Goal: Navigation & Orientation: Find specific page/section

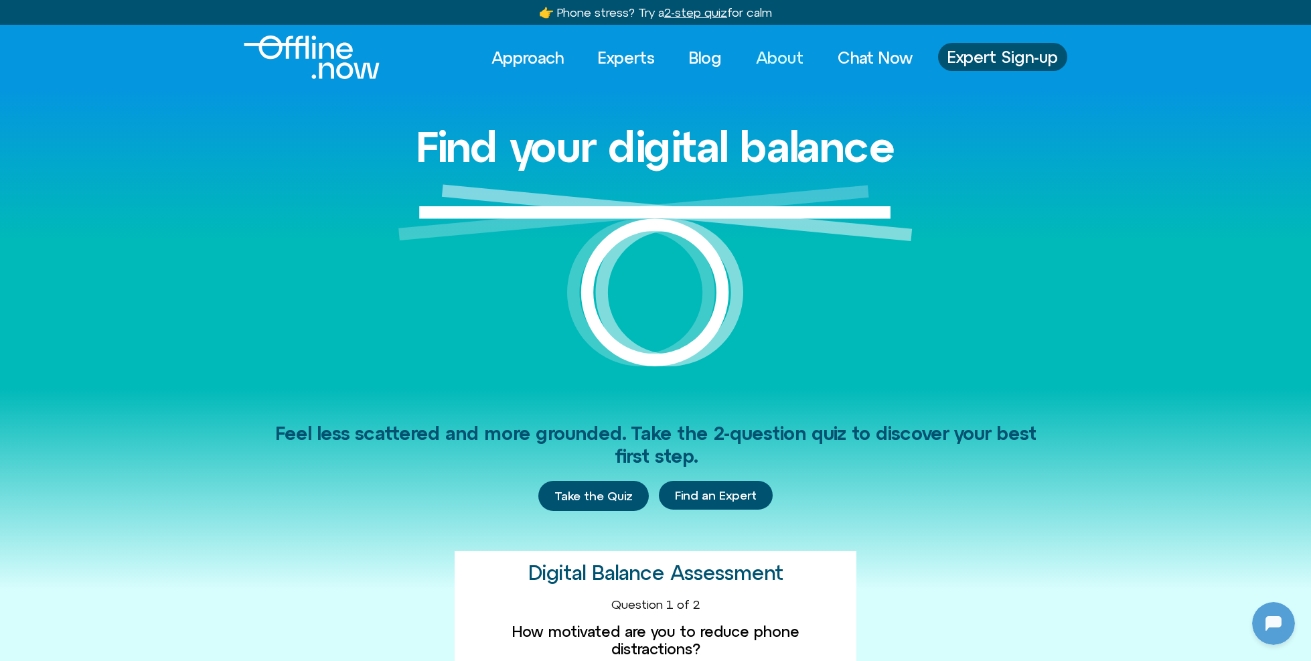
scroll to position [756, 0]
click at [783, 62] on link "About" at bounding box center [780, 57] width 72 height 29
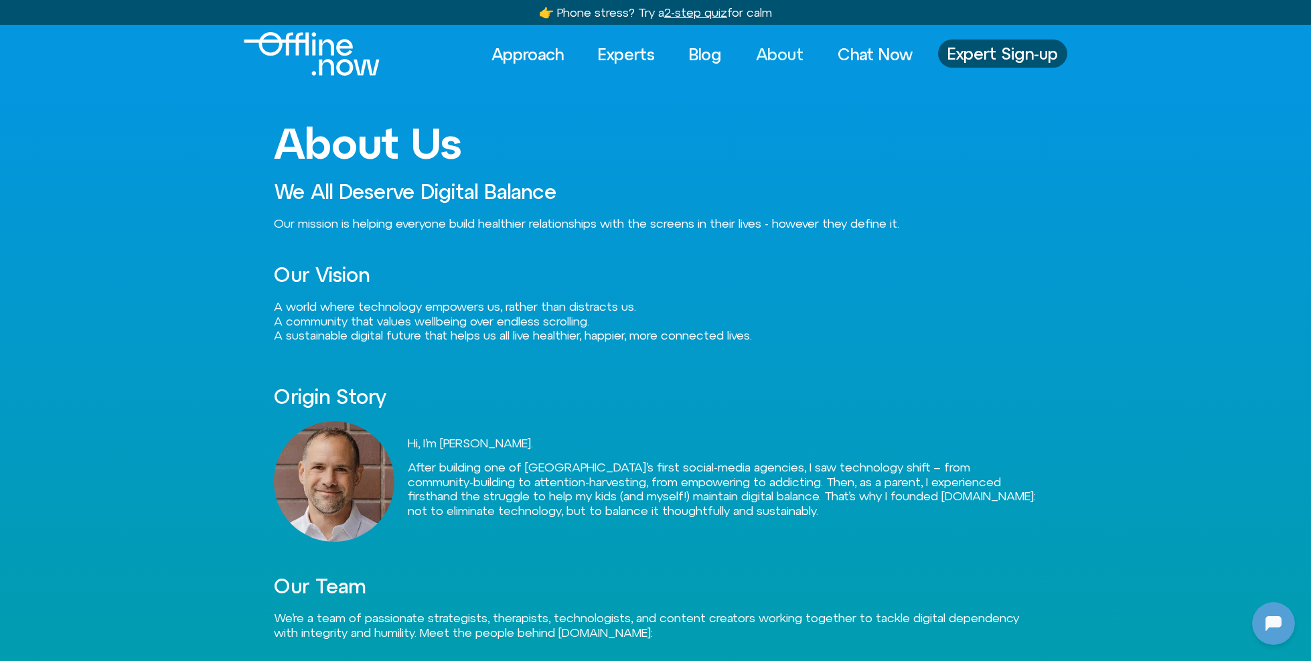
scroll to position [1, 0]
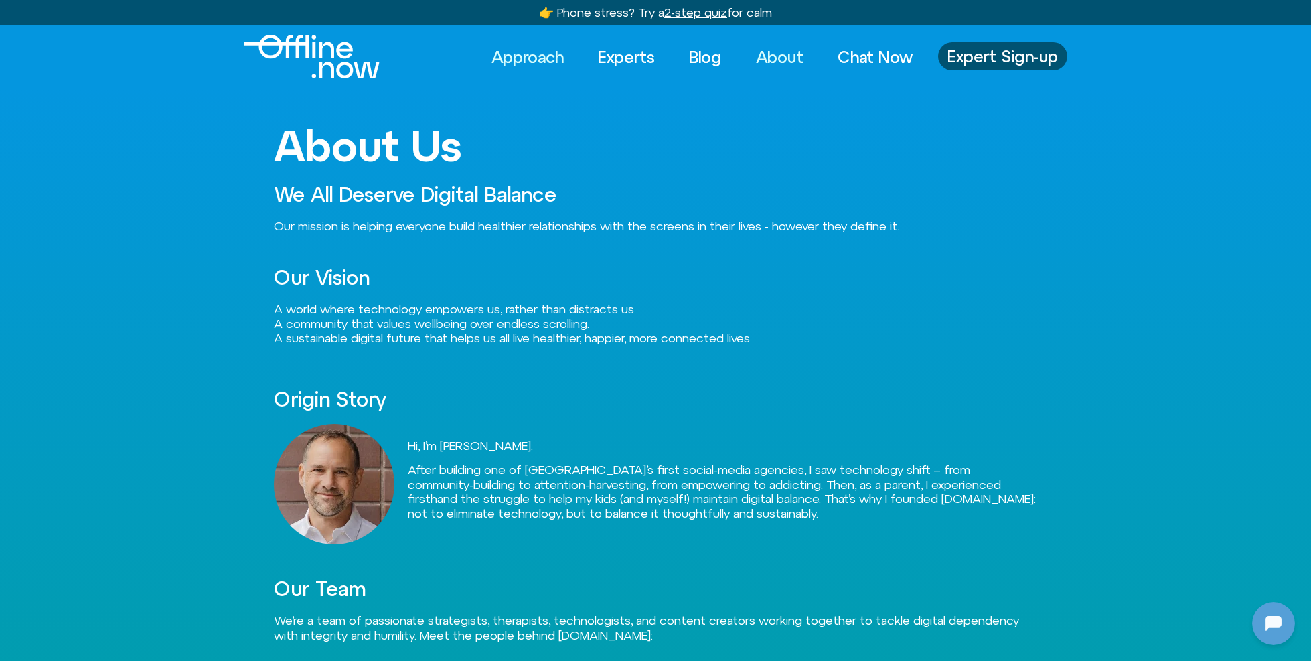
click at [522, 62] on link "Approach" at bounding box center [527, 56] width 96 height 29
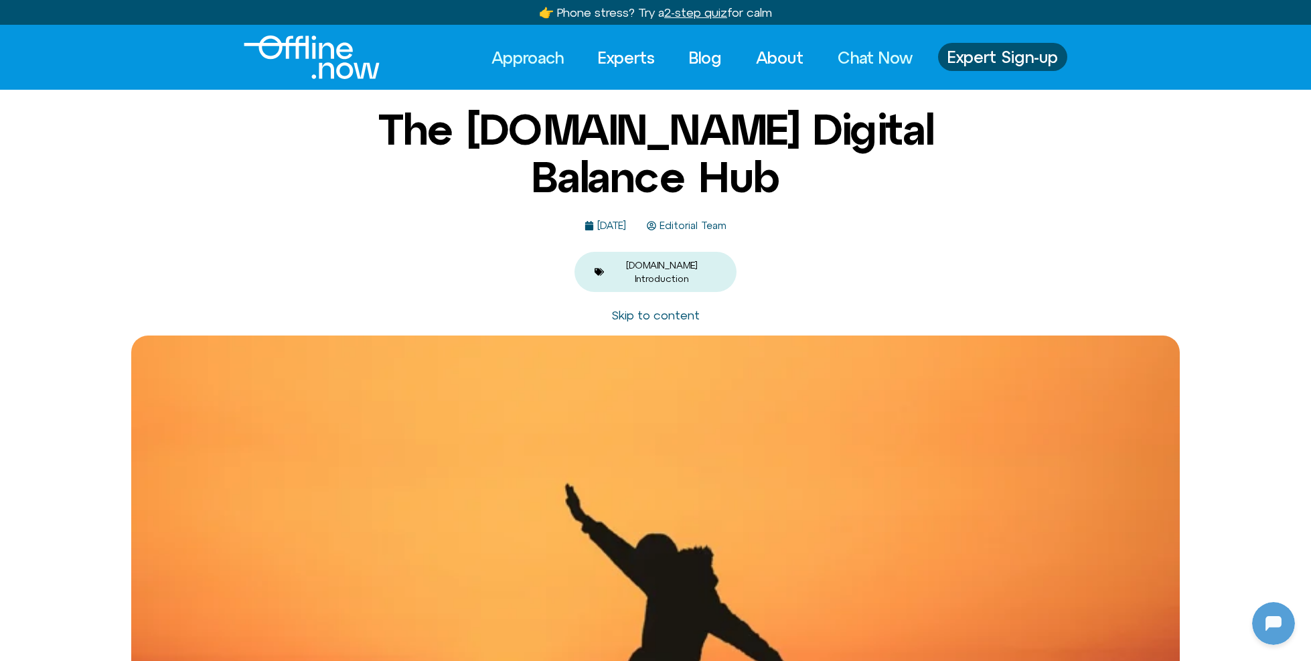
click at [861, 58] on link "Chat Now" at bounding box center [874, 57] width 99 height 29
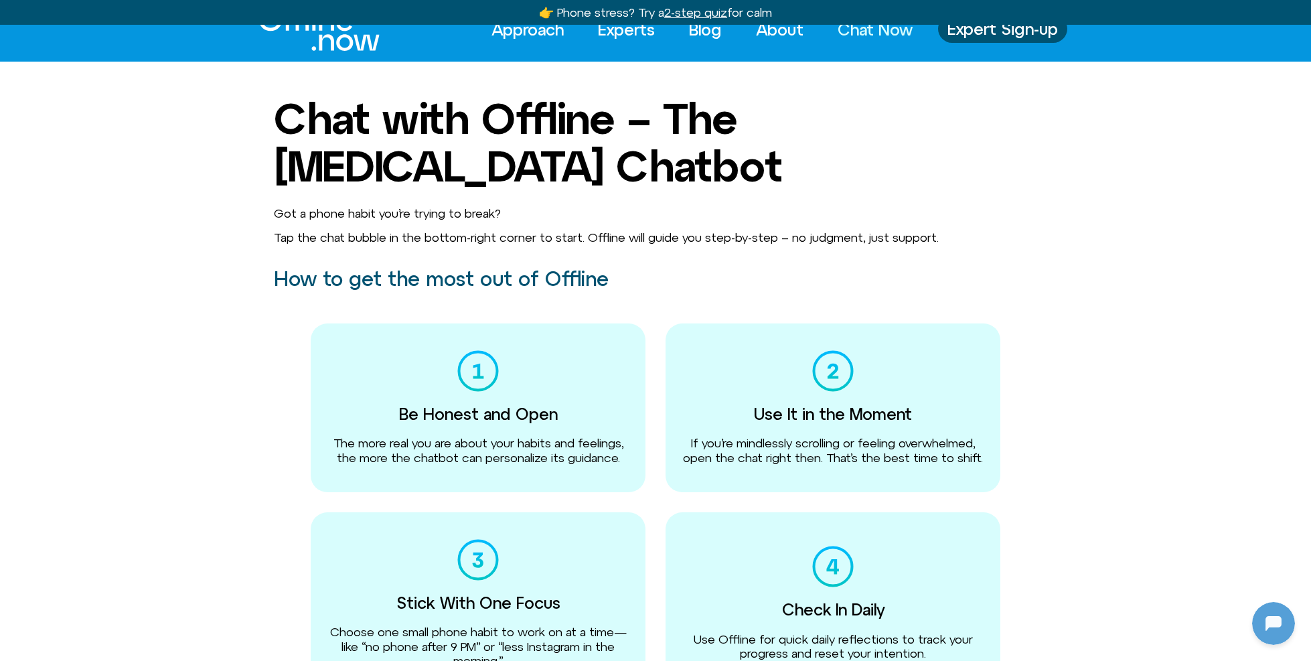
scroll to position [43, 0]
